Goal: Information Seeking & Learning: Learn about a topic

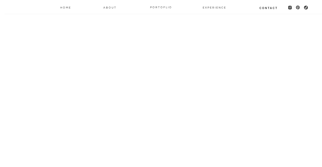
scroll to position [2466, 0]
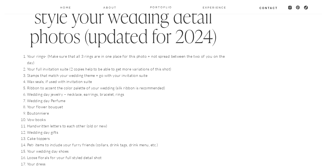
scroll to position [547, 0]
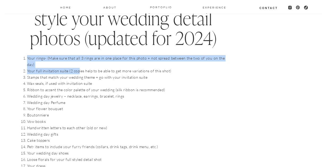
drag, startPoint x: 25, startPoint y: 59, endPoint x: 79, endPoint y: 66, distance: 54.0
click at [79, 66] on ol "Your rings- (Make sure that all 3 rings are in one place for this photo + not s…" at bounding box center [125, 159] width 197 height 208
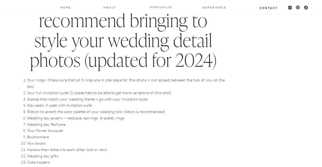
scroll to position [524, 0]
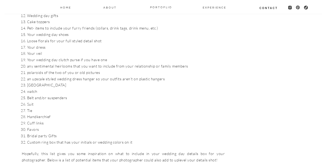
drag, startPoint x: 20, startPoint y: 81, endPoint x: 85, endPoint y: 170, distance: 110.2
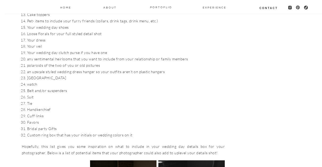
click at [93, 94] on li "Suit" at bounding box center [125, 97] width 197 height 6
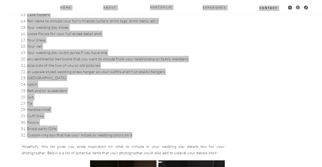
drag, startPoint x: 131, startPoint y: 128, endPoint x: 136, endPoint y: 122, distance: 8.3
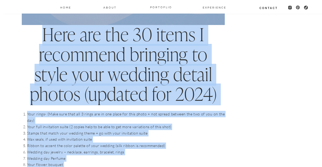
scroll to position [440, 0]
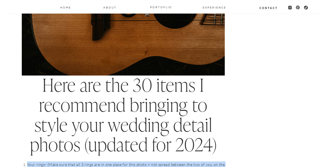
drag, startPoint x: 134, startPoint y: 127, endPoint x: 28, endPoint y: 161, distance: 110.6
copy ol "Lore ipsum- (Dolo sita cons adi 5 elits doe te inc utlab etd magn aliqu + eni a…"
